Goal: Navigation & Orientation: Find specific page/section

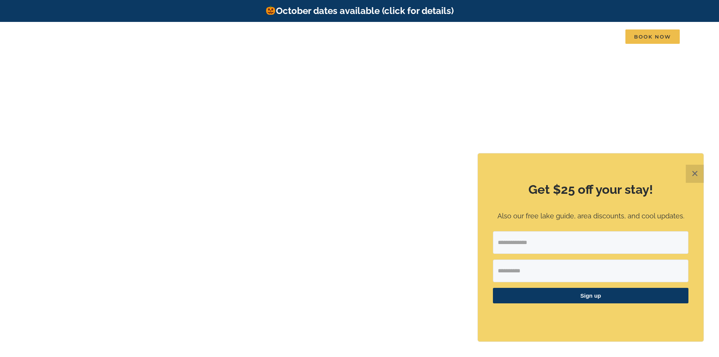
click at [696, 173] on button "✕" at bounding box center [695, 174] width 18 height 18
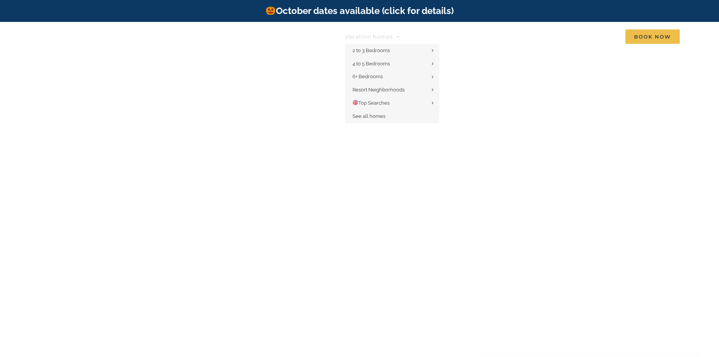
click at [391, 37] on span "Vacation homes" at bounding box center [369, 36] width 48 height 5
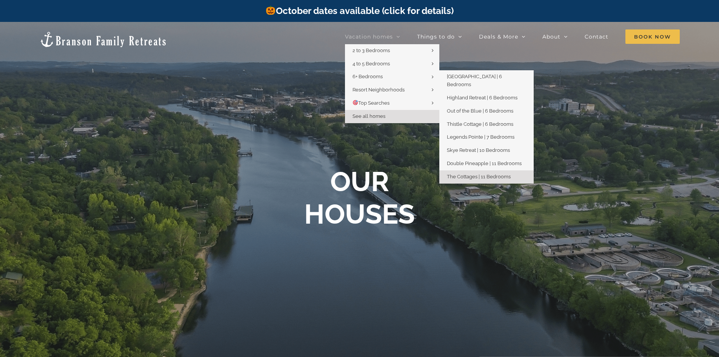
click at [482, 174] on span "The Cottages | 11 Bedrooms" at bounding box center [479, 177] width 64 height 6
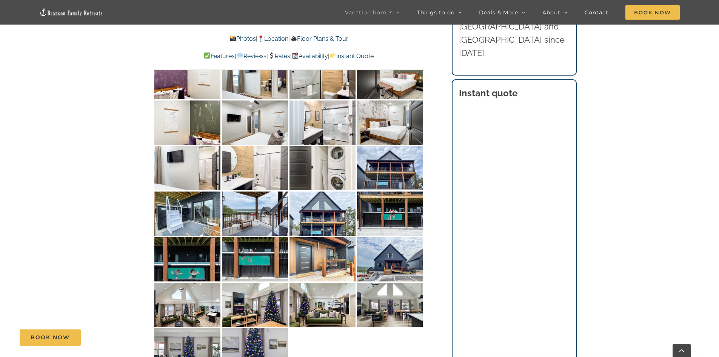
scroll to position [2982, 0]
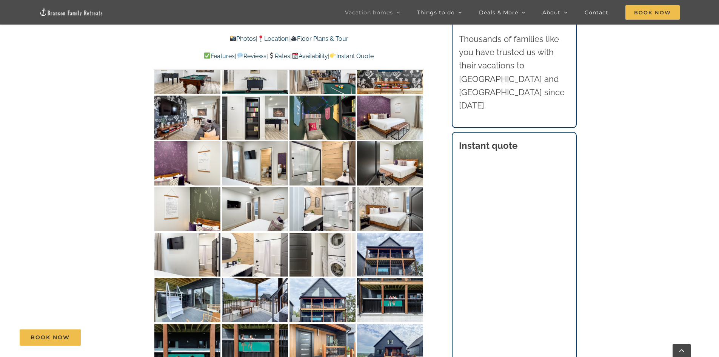
scroll to position [2982, 0]
